Goal: Task Accomplishment & Management: Manage account settings

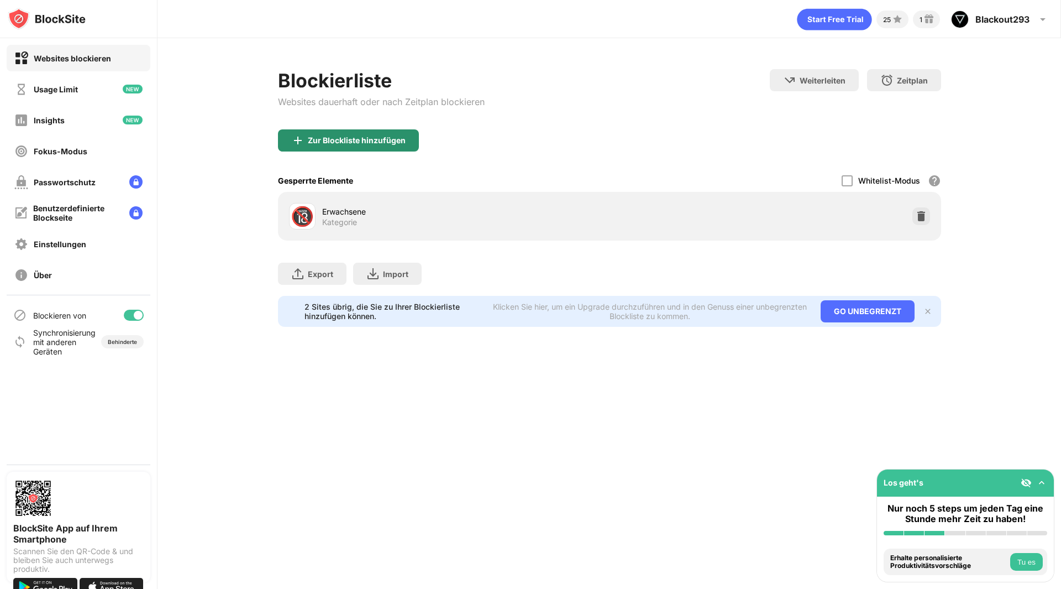
click at [357, 140] on div "Zur Blockliste hinzufügen" at bounding box center [357, 140] width 98 height 9
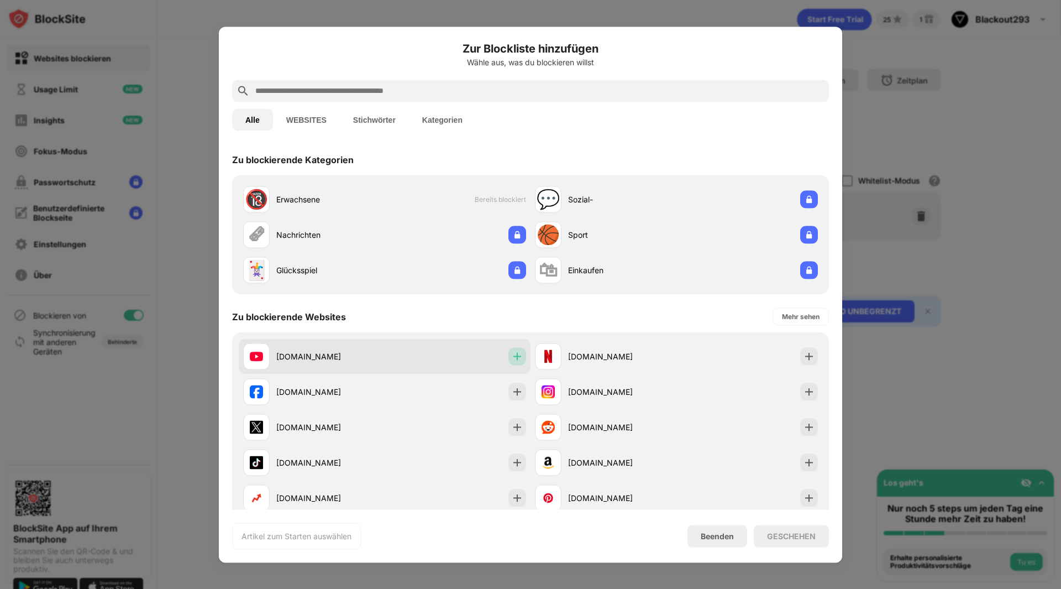
click at [517, 351] on img at bounding box center [517, 355] width 11 height 11
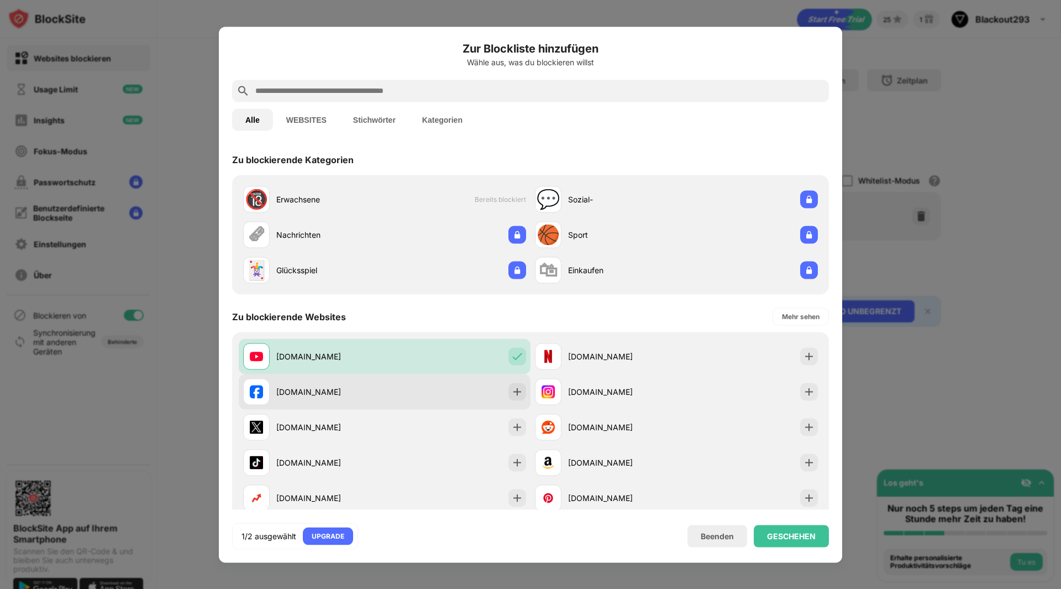
click at [511, 381] on div "[DOMAIN_NAME]" at bounding box center [385, 391] width 292 height 35
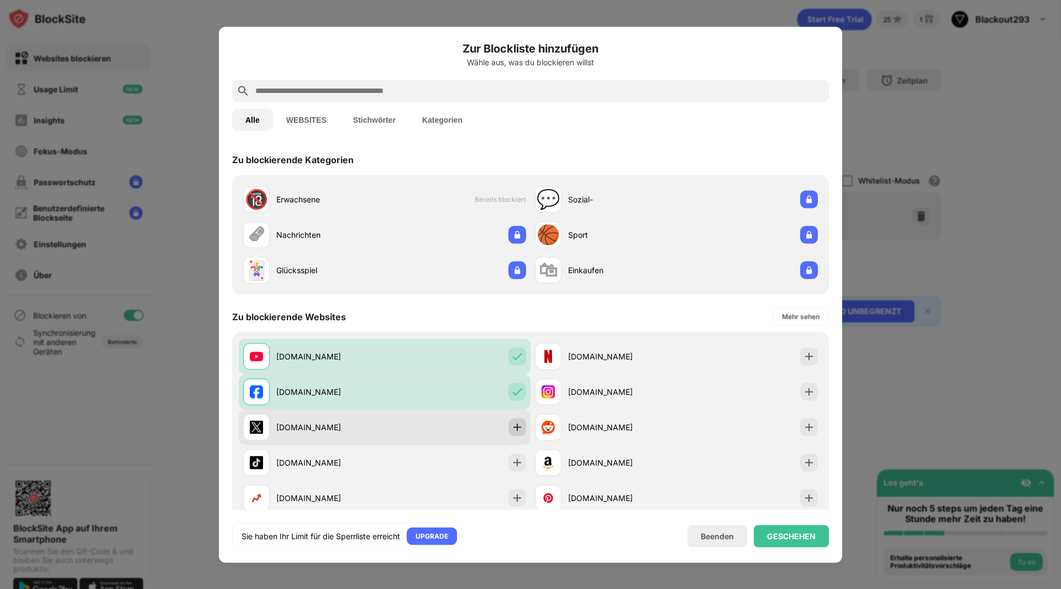
click at [514, 427] on img at bounding box center [517, 426] width 11 height 11
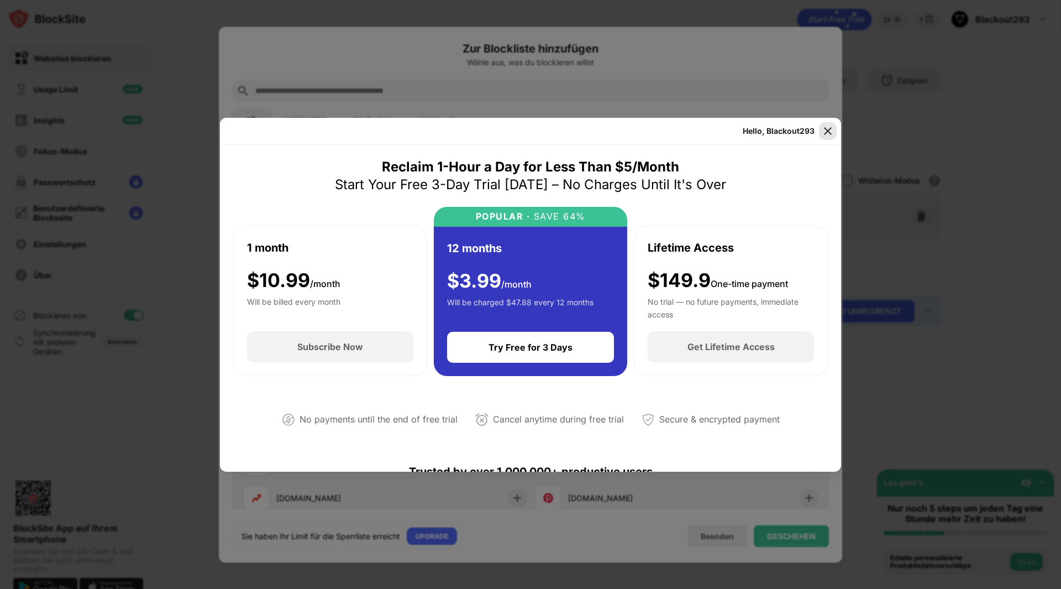
click at [826, 133] on img at bounding box center [828, 130] width 11 height 11
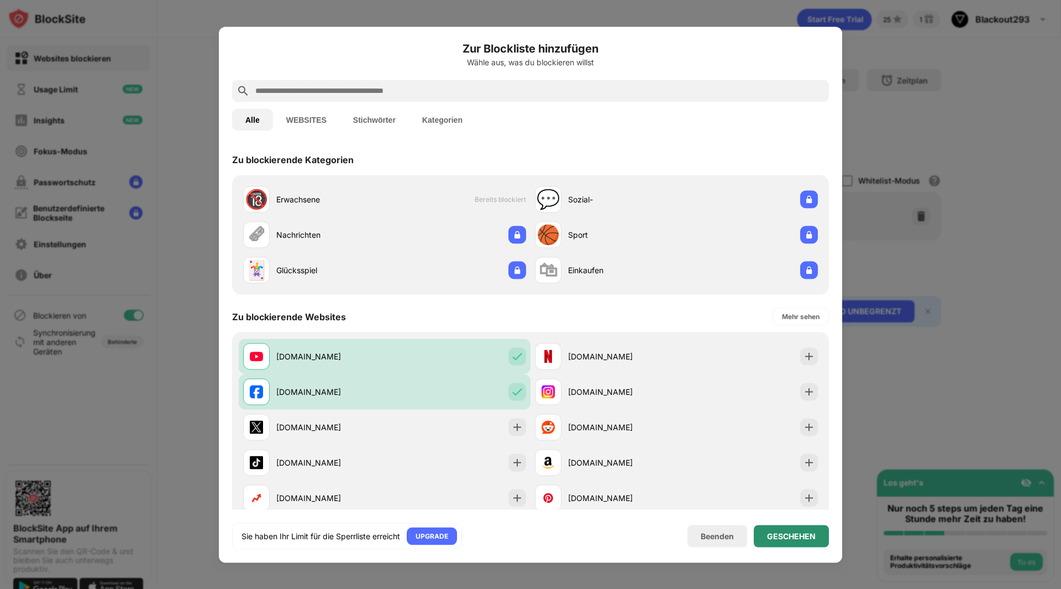
click at [803, 538] on div "GESCHEHEN" at bounding box center [791, 535] width 49 height 9
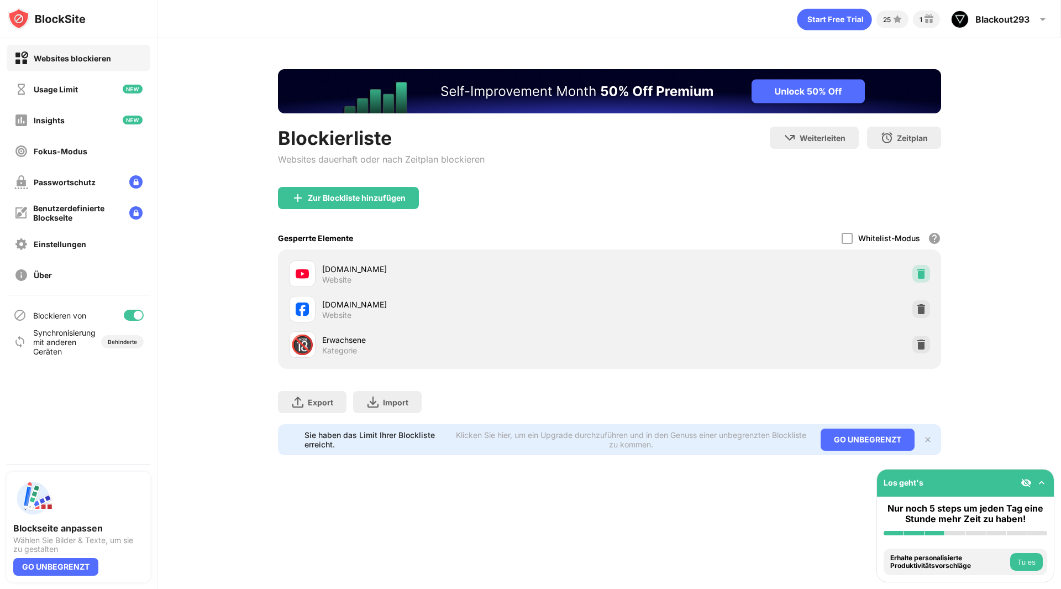
click at [920, 276] on img at bounding box center [921, 273] width 11 height 11
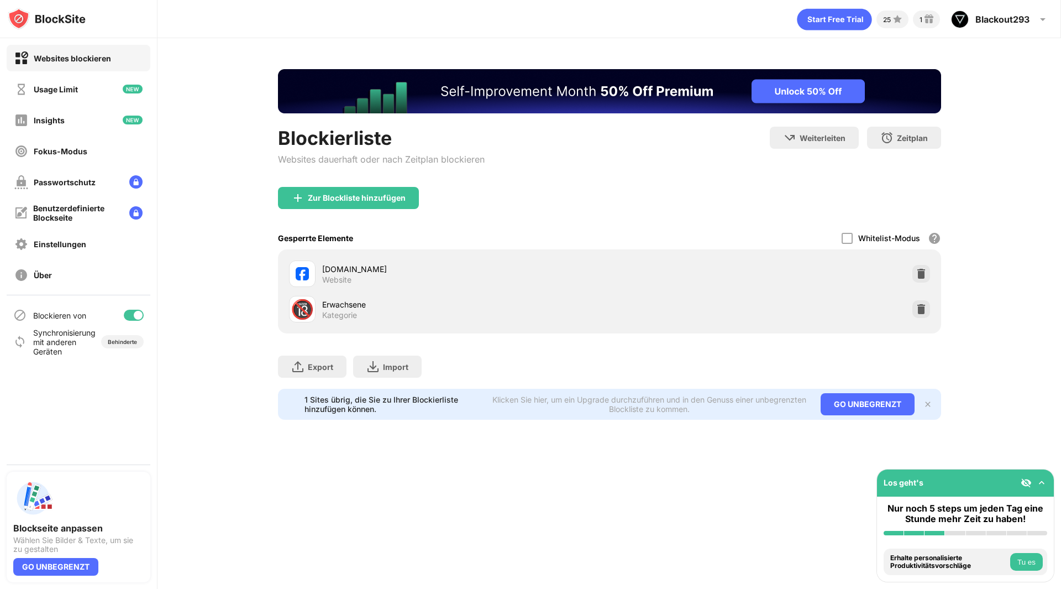
click at [920, 276] on img at bounding box center [921, 273] width 11 height 11
